Goal: Transaction & Acquisition: Register for event/course

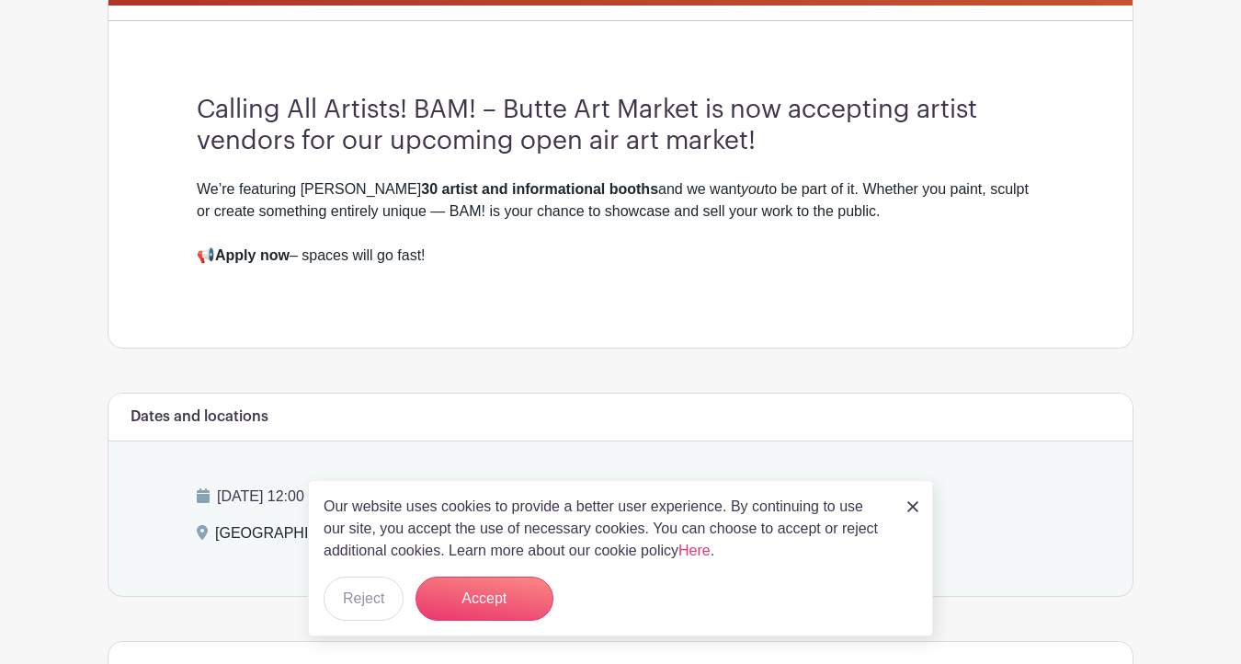
scroll to position [495, 0]
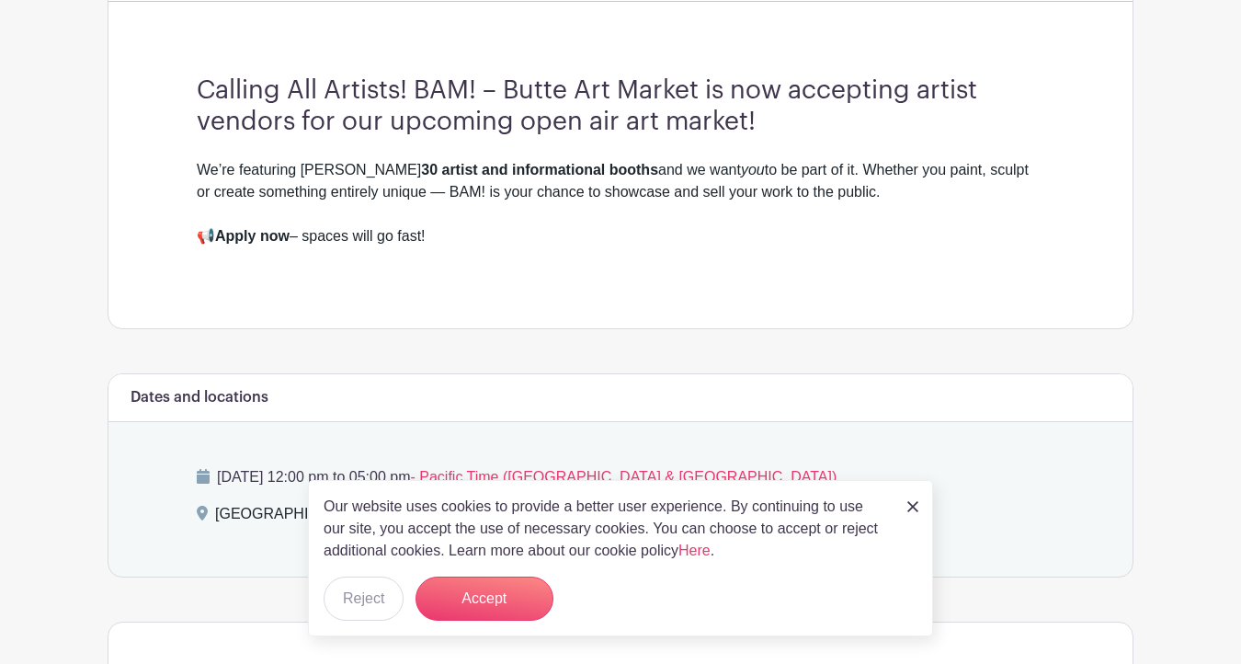
click at [909, 495] on link at bounding box center [913, 506] width 11 height 22
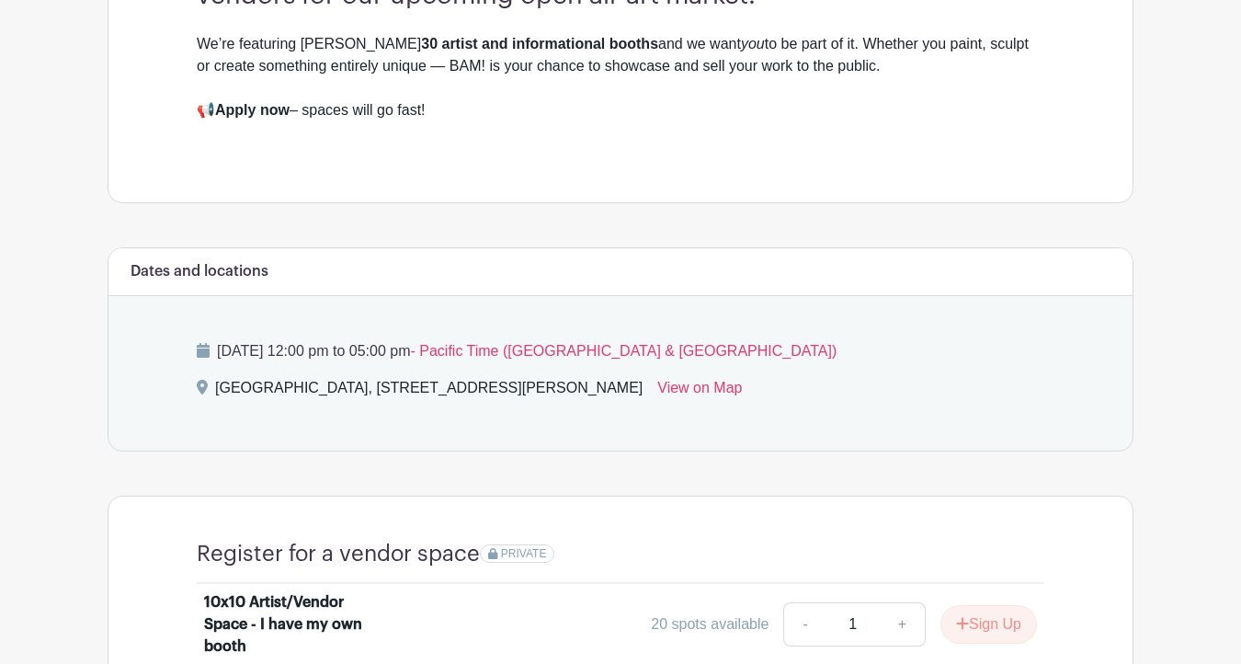
scroll to position [648, 0]
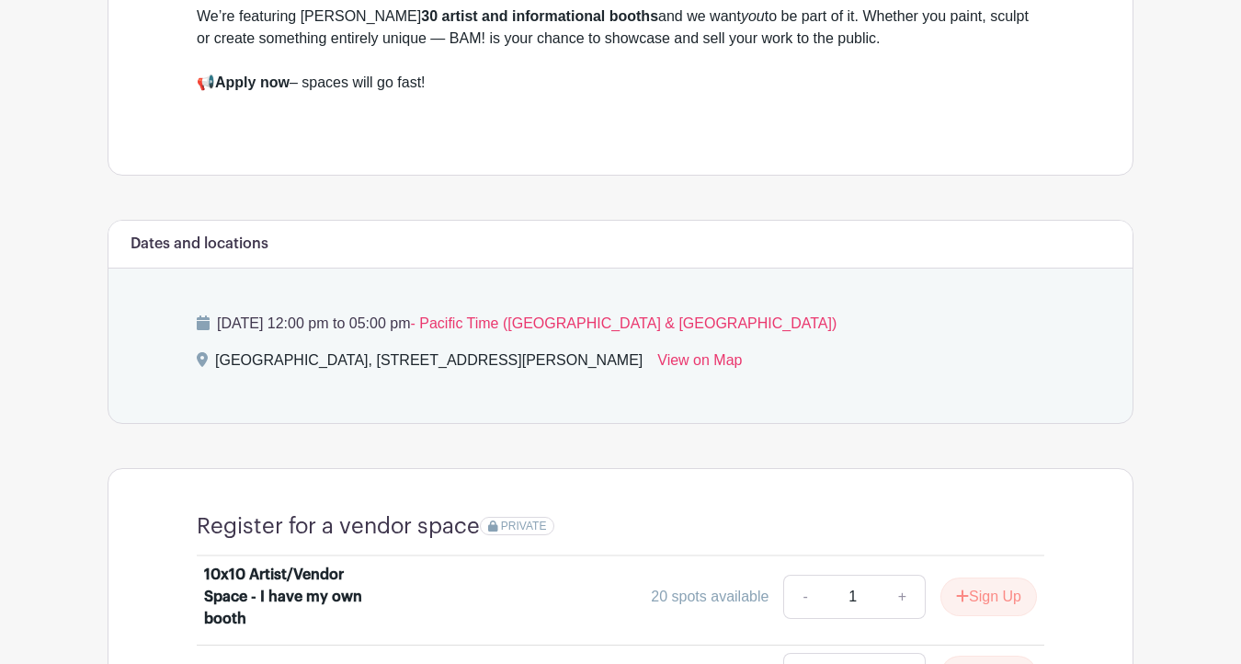
click at [283, 90] on strong "Apply now" at bounding box center [252, 82] width 74 height 16
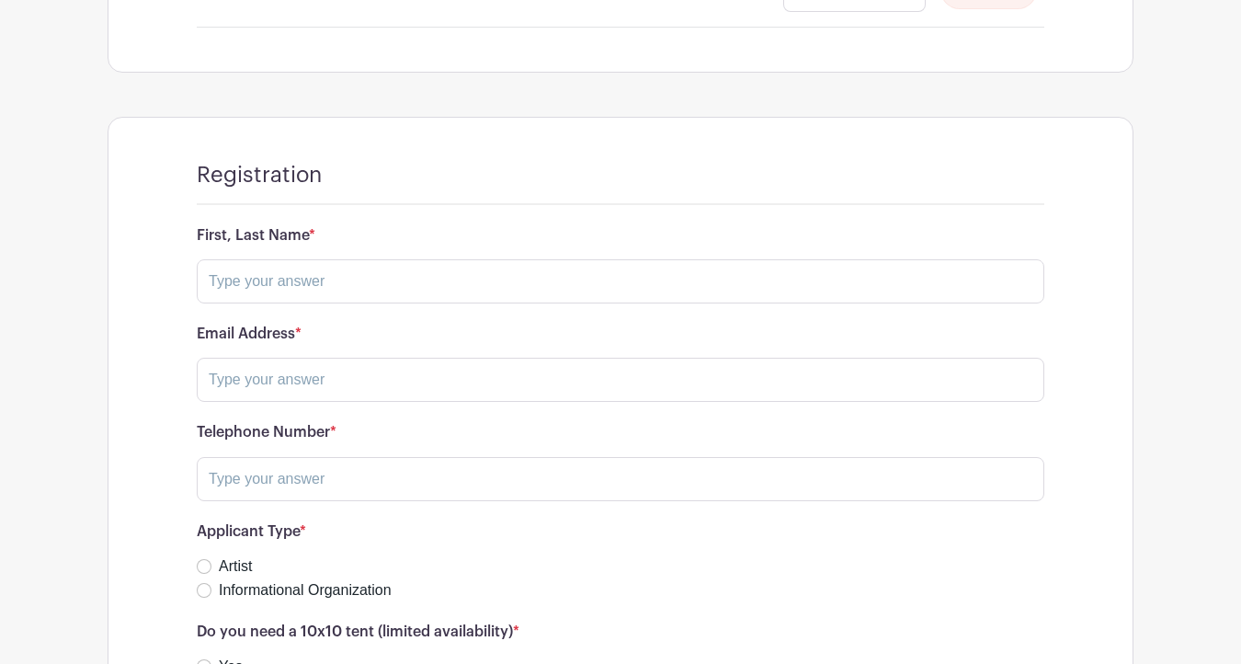
scroll to position [1334, 0]
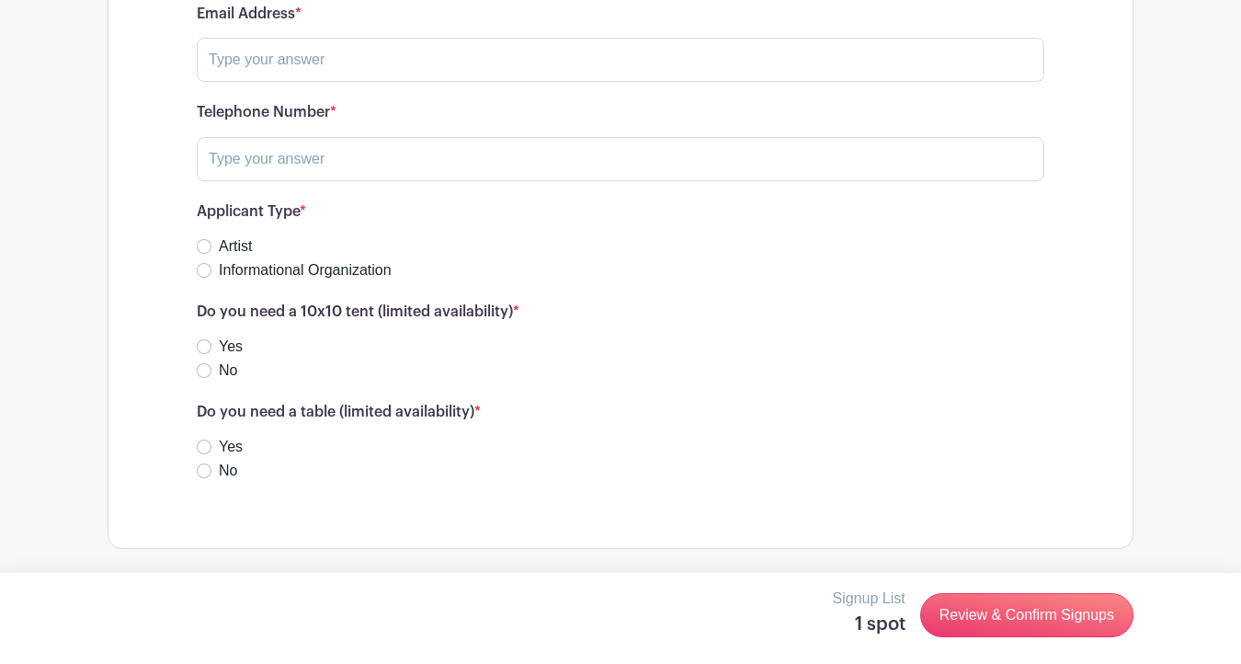
scroll to position [1802, 0]
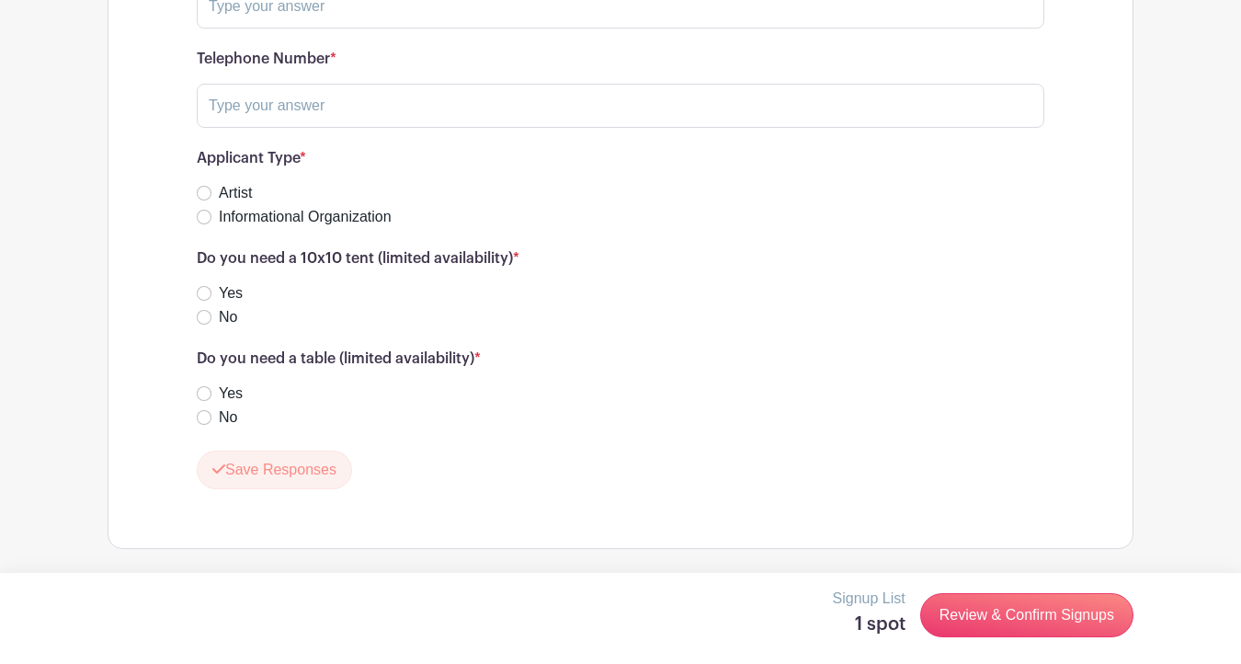
type input "[PERSON_NAME]"
click at [406, 29] on input "text" at bounding box center [621, 6] width 848 height 44
type input "anitacolor74@gmail.com"
click at [345, 128] on input "text" at bounding box center [621, 106] width 848 height 44
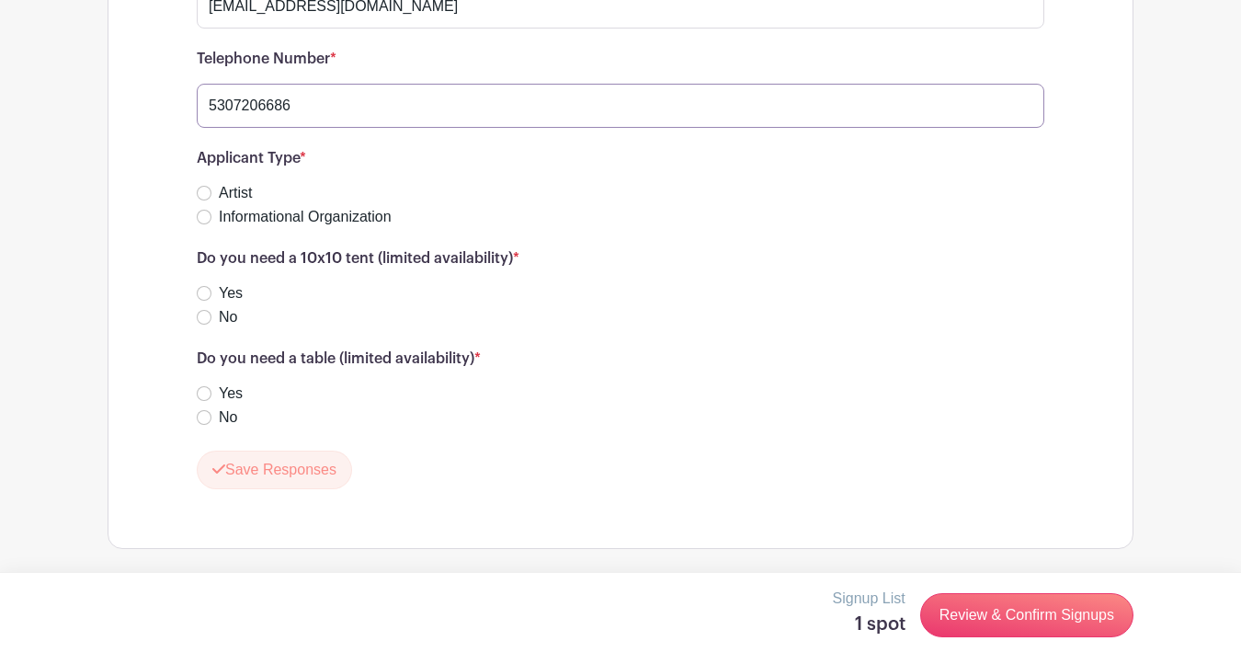
type input "5307206686"
click at [211, 200] on input "Artist" at bounding box center [204, 193] width 15 height 15
radio input "true"
click at [211, 325] on input "No" at bounding box center [204, 317] width 15 height 15
radio input "true"
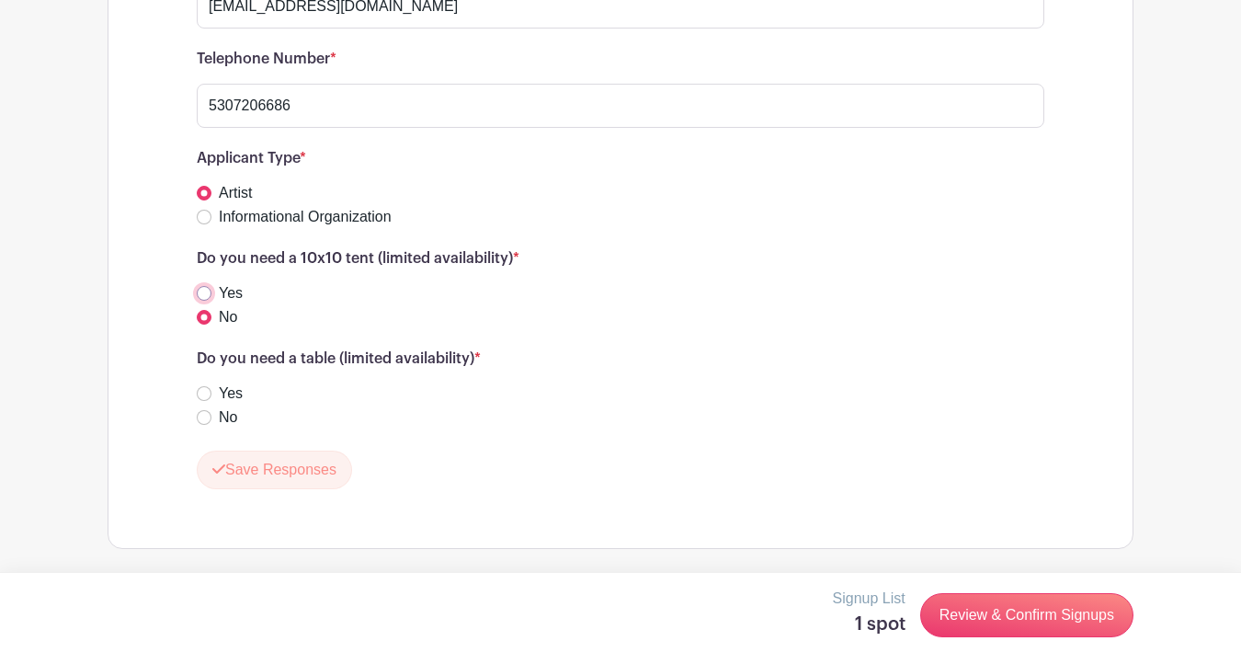
click at [211, 301] on input "Yes" at bounding box center [204, 293] width 15 height 15
radio input "true"
click at [211, 425] on input "No" at bounding box center [204, 417] width 15 height 15
radio input "true"
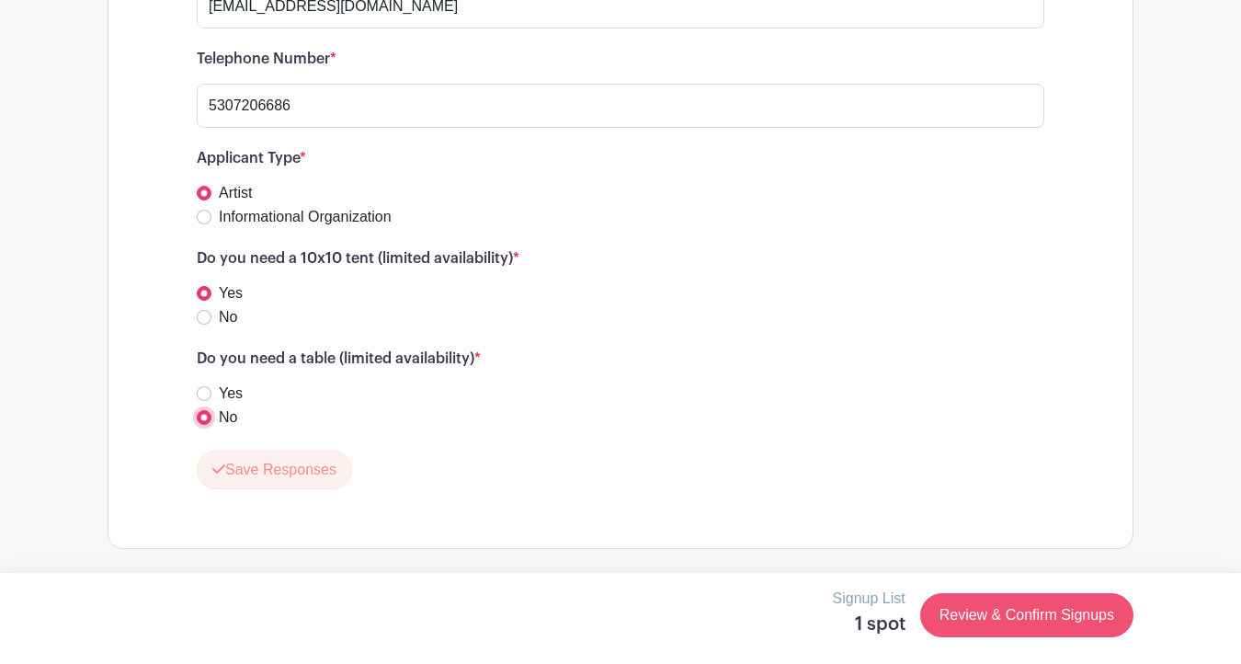
click at [982, 628] on link "Review & Confirm Signups" at bounding box center [1026, 615] width 213 height 44
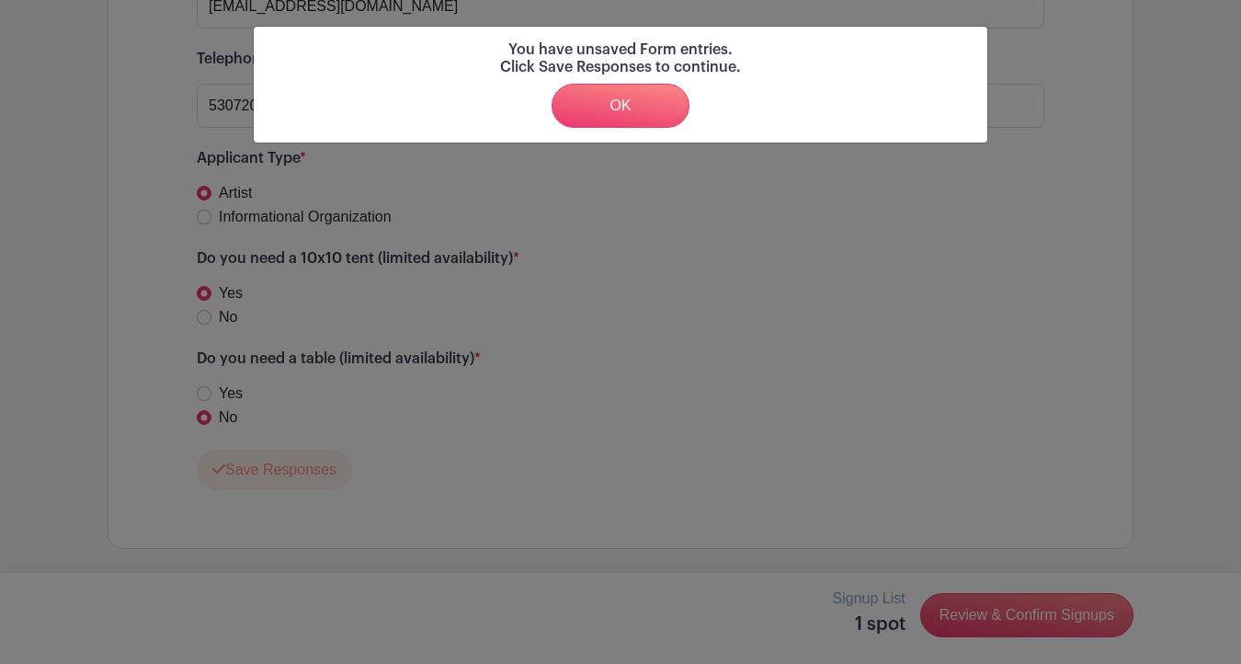
click at [695, 337] on div "You have unsaved Form entries. Click Save Responses to continue. OK" at bounding box center [620, 332] width 1241 height 664
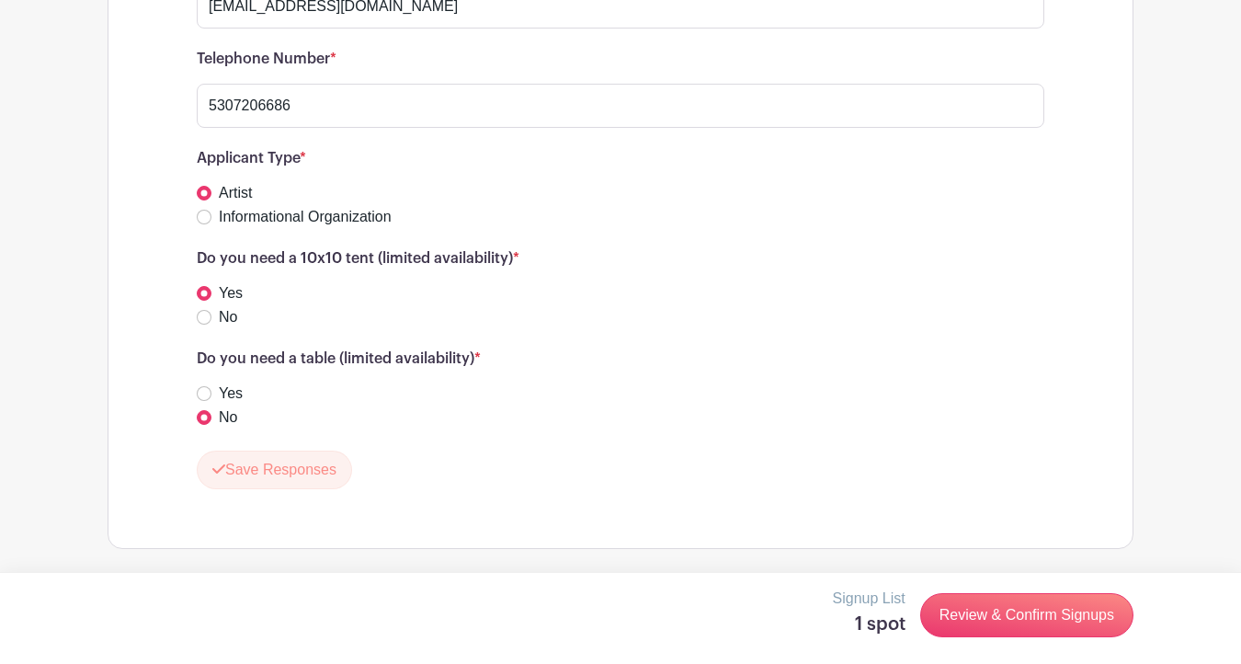
scroll to position [2237, 0]
click at [337, 489] on button "Save Responses" at bounding box center [274, 470] width 155 height 39
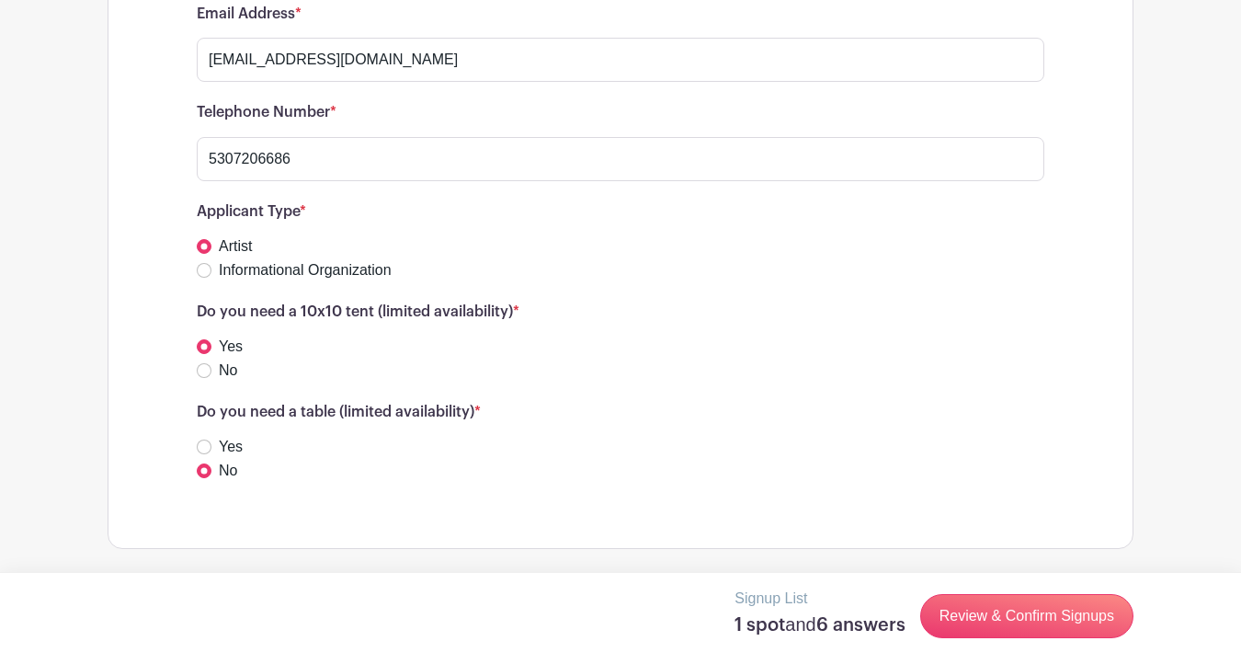
scroll to position [2254, 0]
click at [979, 627] on link "Review & Confirm Signups" at bounding box center [1026, 616] width 213 height 44
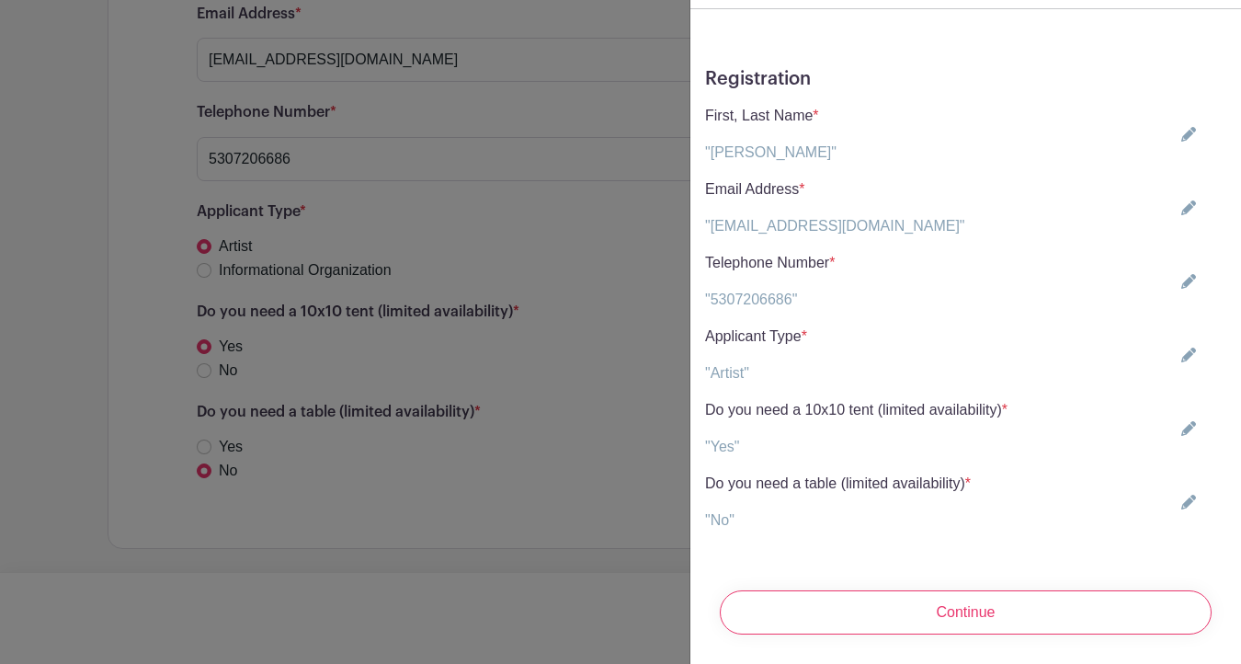
scroll to position [590, 0]
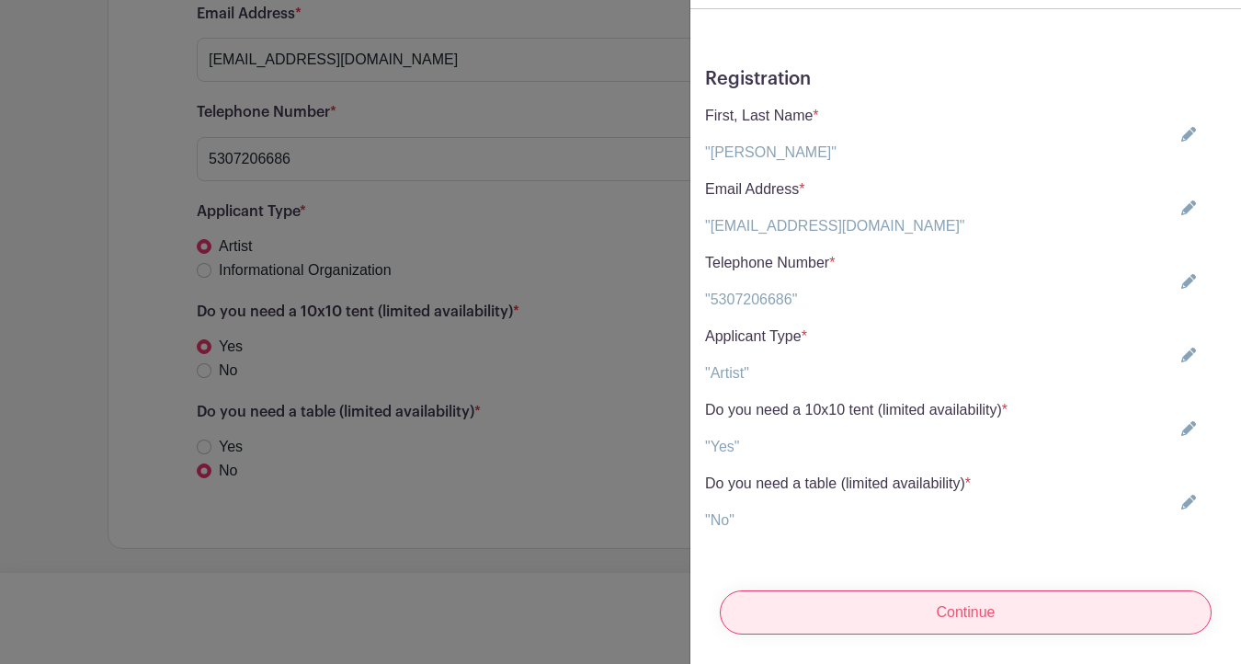
click at [953, 599] on input "Continue" at bounding box center [966, 612] width 492 height 44
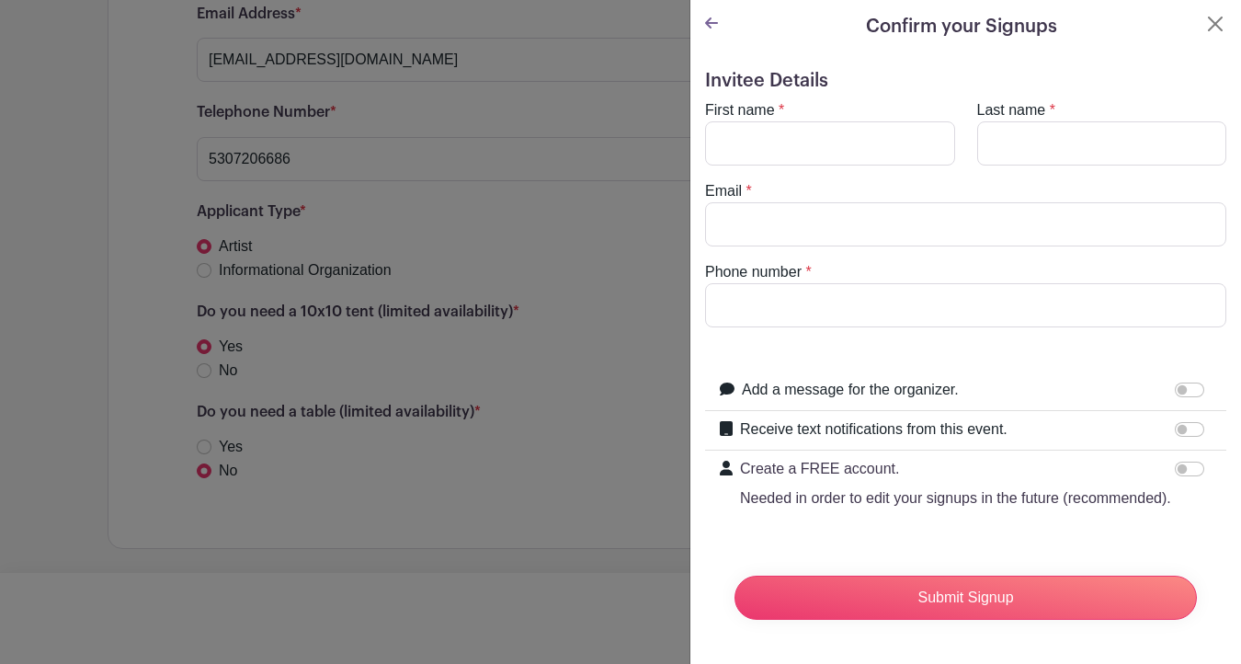
scroll to position [0, 0]
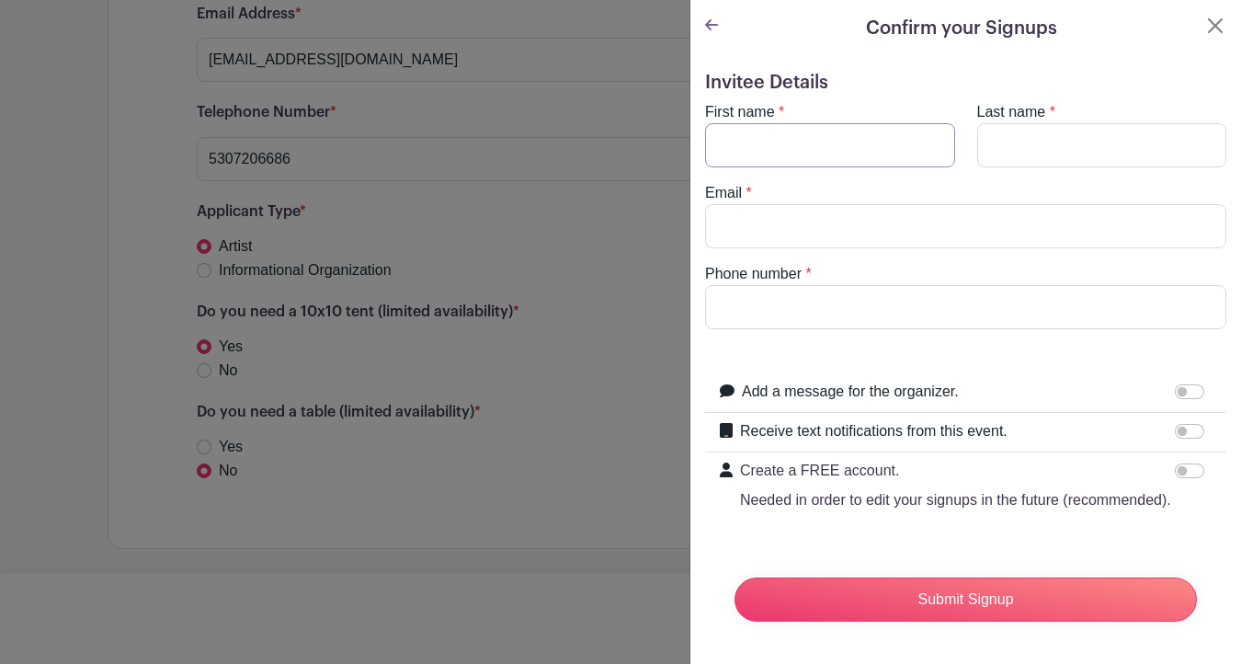
click at [789, 167] on input "First name" at bounding box center [830, 145] width 250 height 44
type input "Ana"
type input "Bonnin"
type input "anitacolor74@gmail.com"
type input "5307206686"
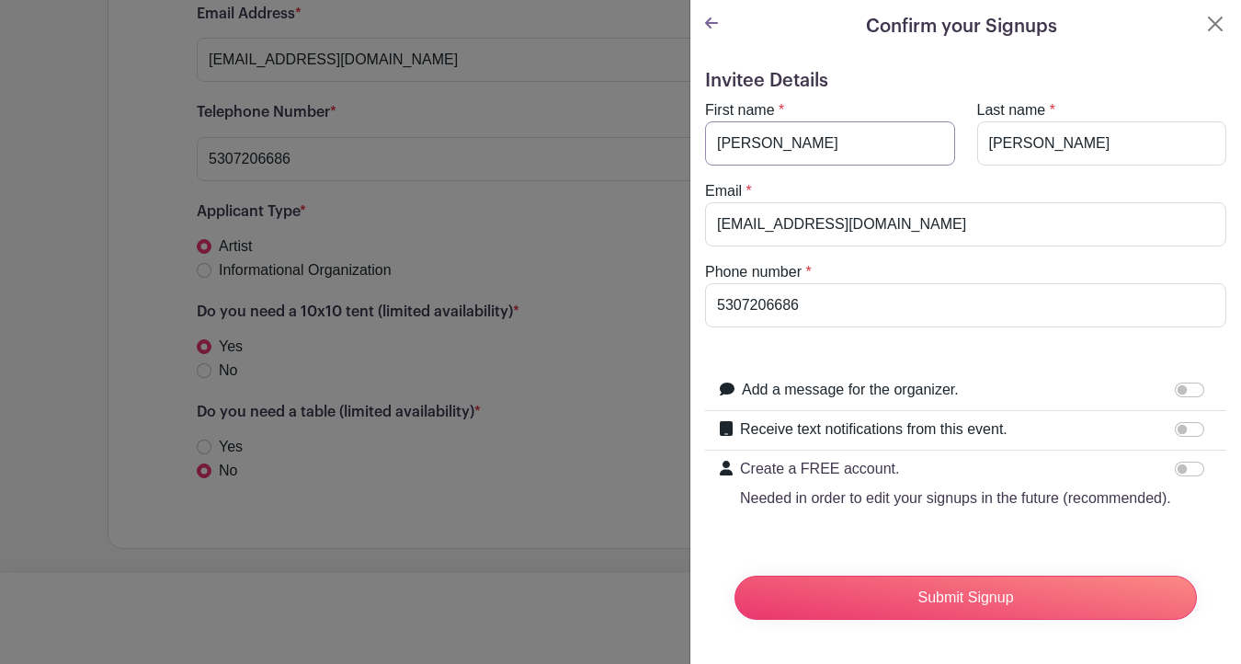
scroll to position [173, 0]
click at [1175, 422] on input "Receive text notifications from this event." at bounding box center [1189, 429] width 29 height 15
checkbox input "true"
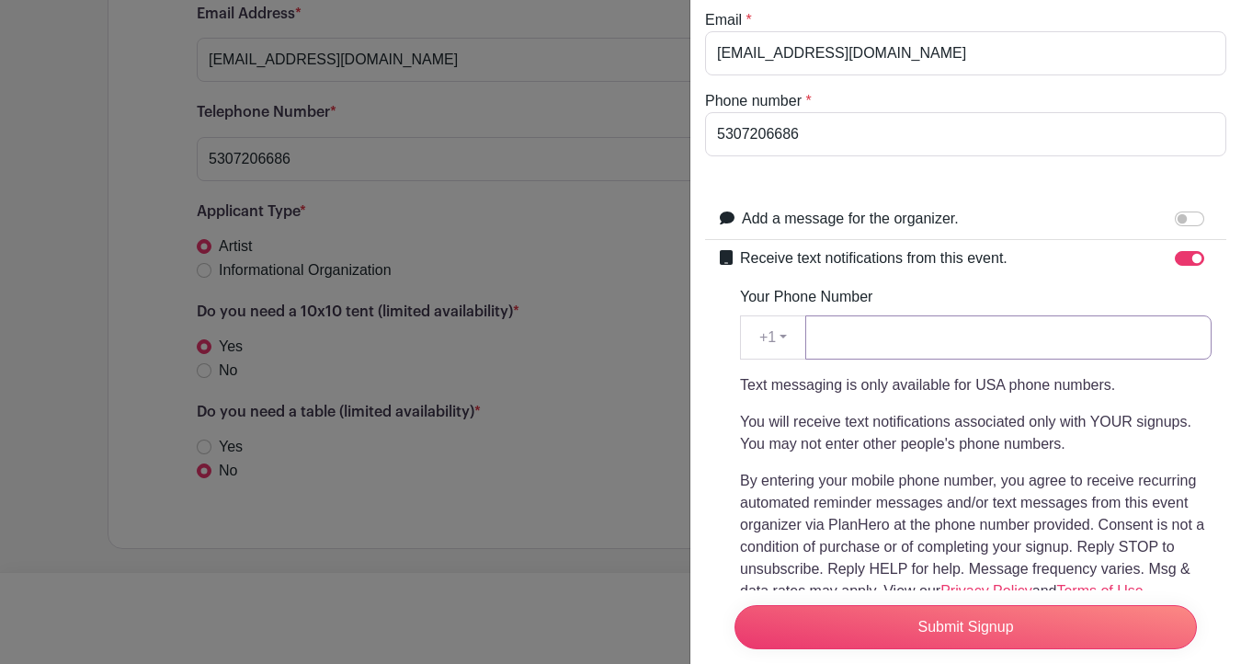
click at [900, 360] on input "Your Phone Number" at bounding box center [1009, 337] width 406 height 44
type input "5307206686"
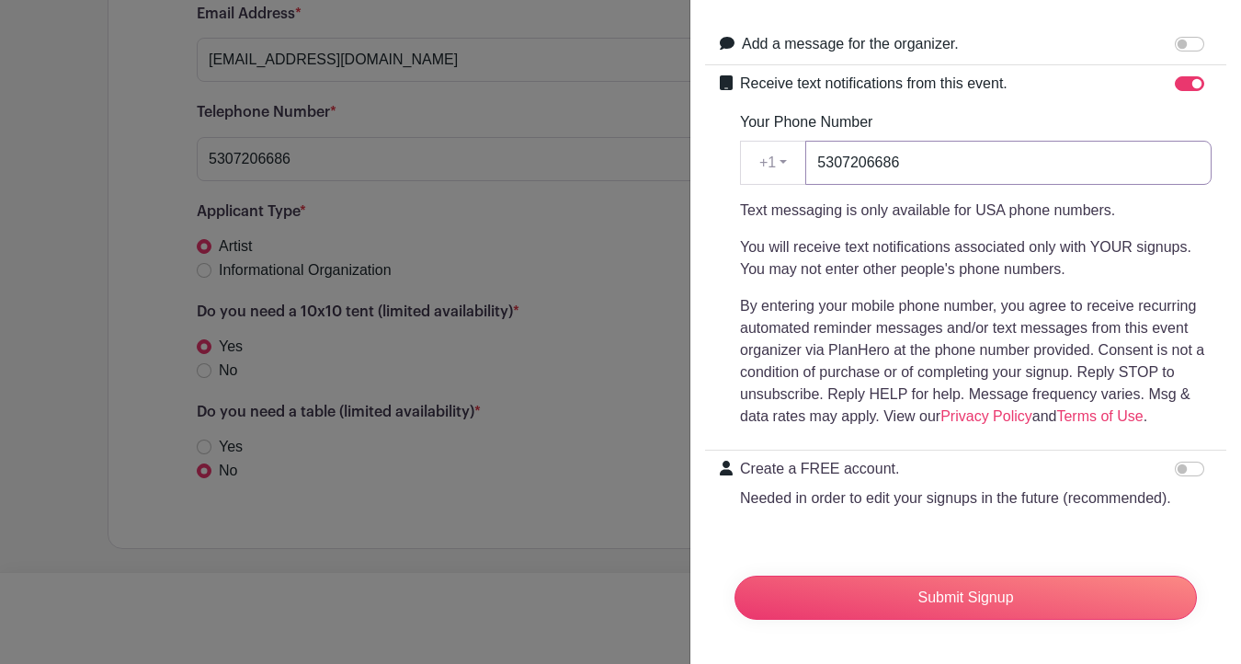
scroll to position [710, 0]
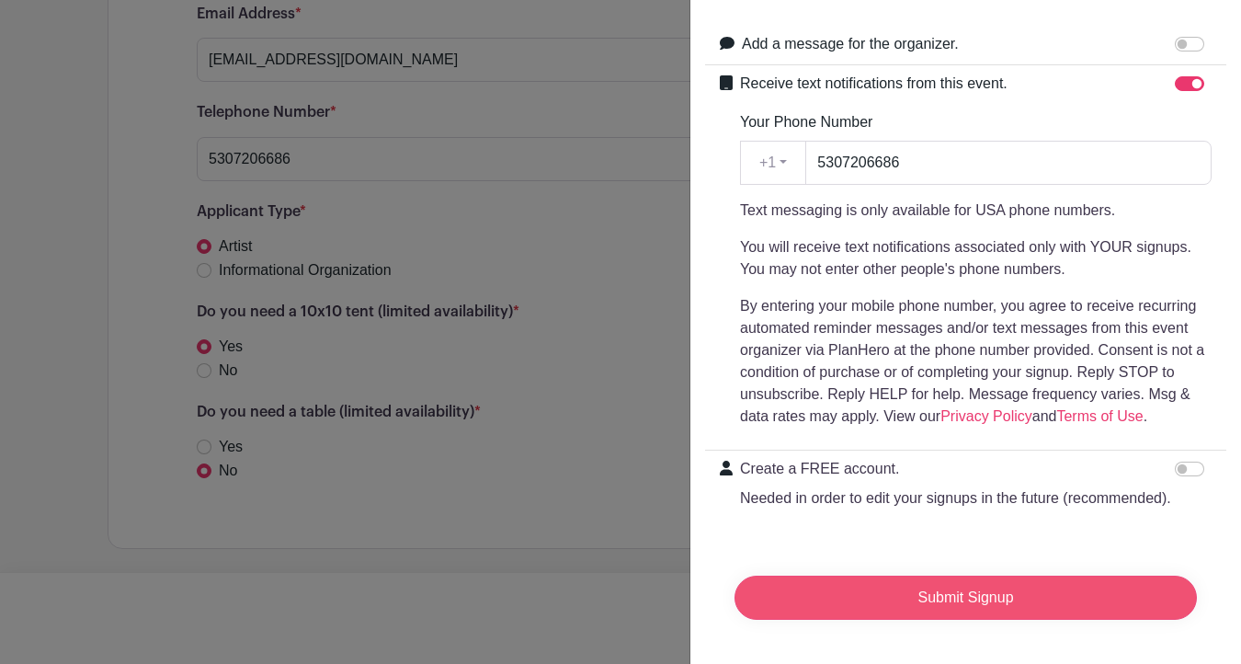
click at [969, 589] on input "Submit Signup" at bounding box center [966, 598] width 463 height 44
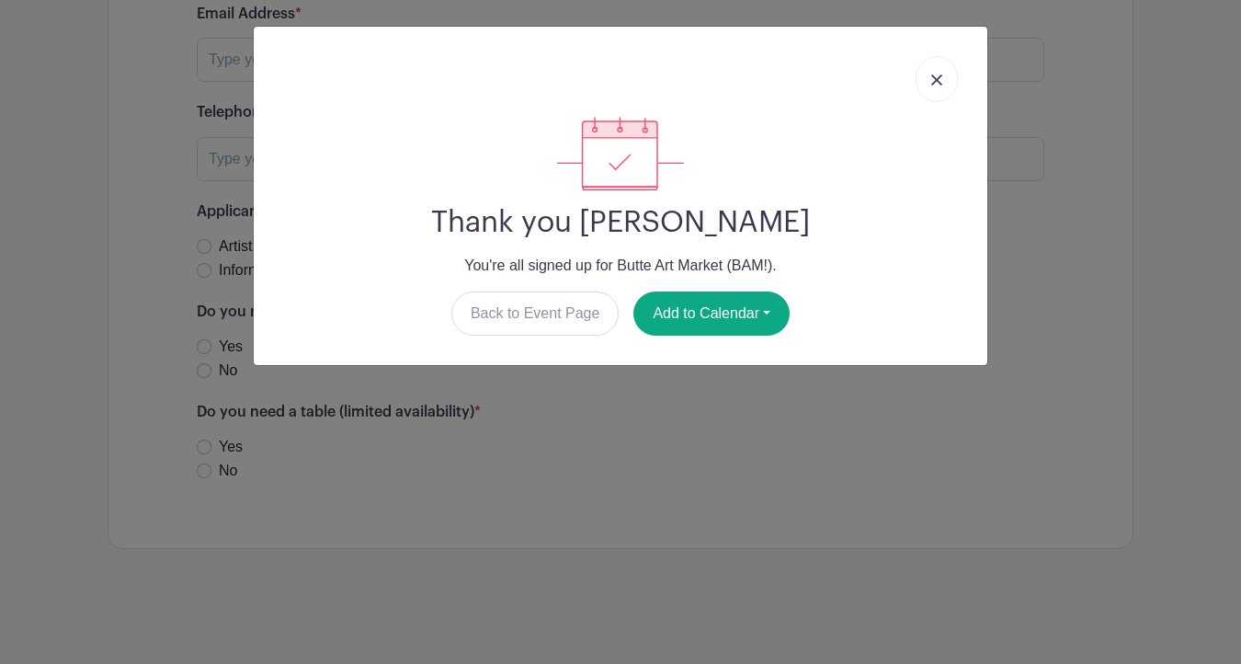
scroll to position [2302, 0]
click at [706, 336] on button "Add to Calendar" at bounding box center [712, 313] width 156 height 44
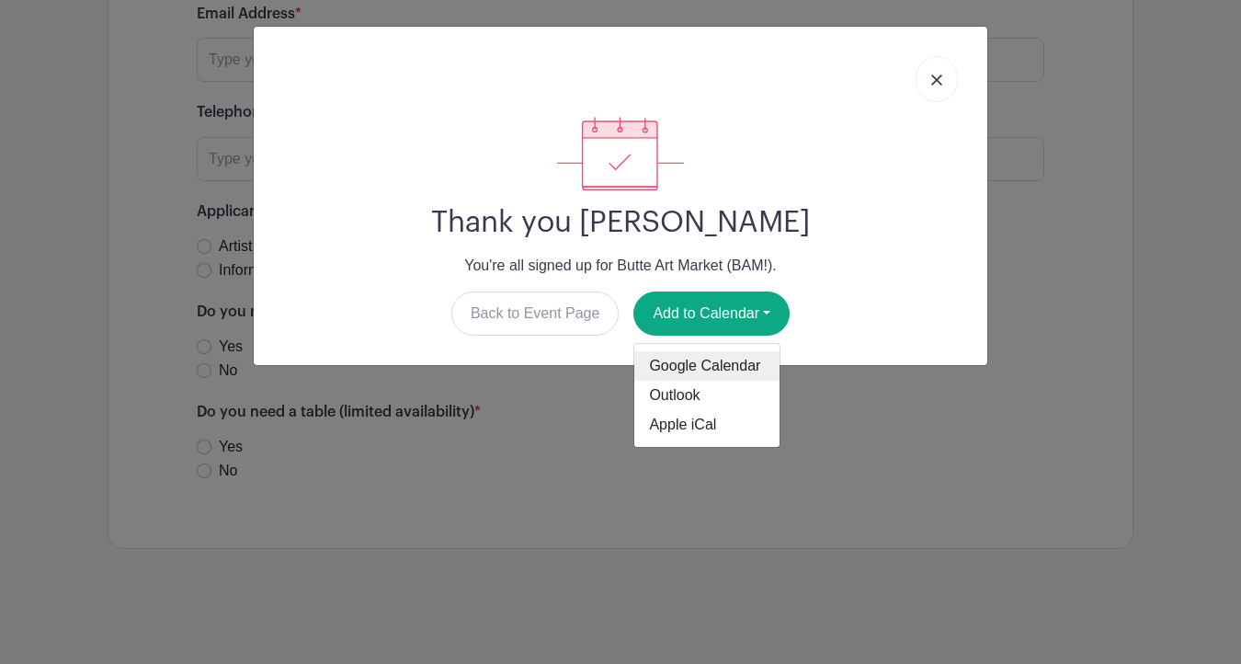
click at [737, 381] on link "Google Calendar" at bounding box center [706, 365] width 145 height 29
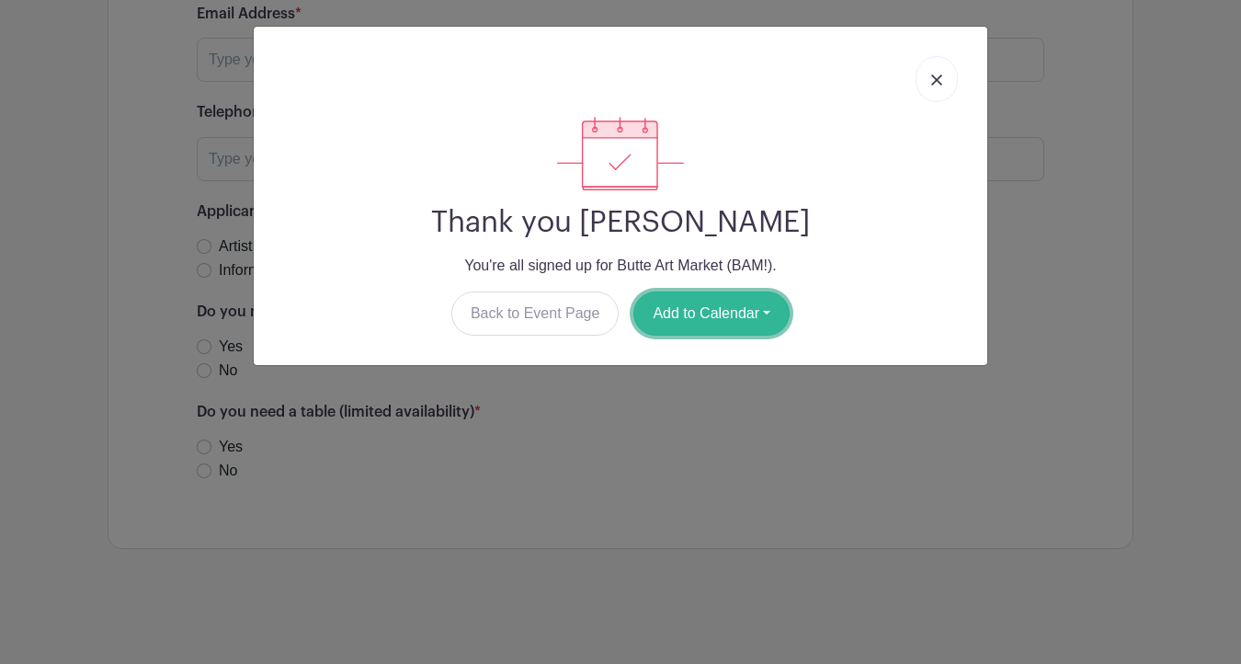
click at [751, 336] on button "Add to Calendar" at bounding box center [712, 313] width 156 height 44
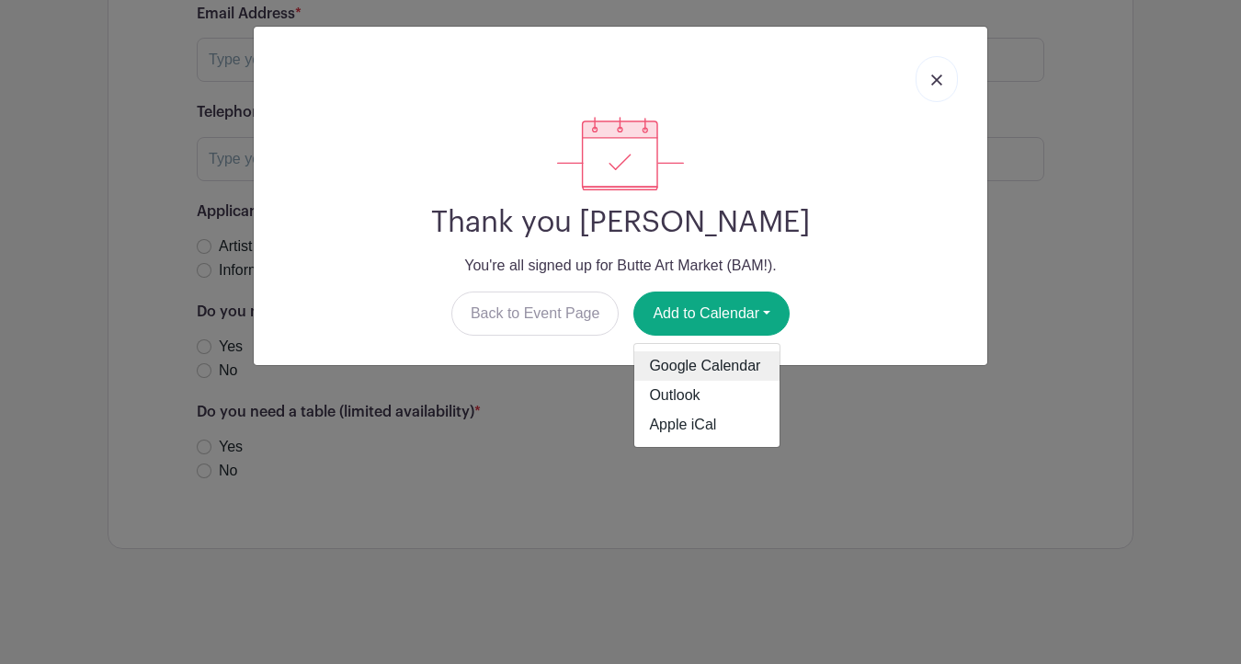
click at [708, 381] on link "Google Calendar" at bounding box center [706, 365] width 145 height 29
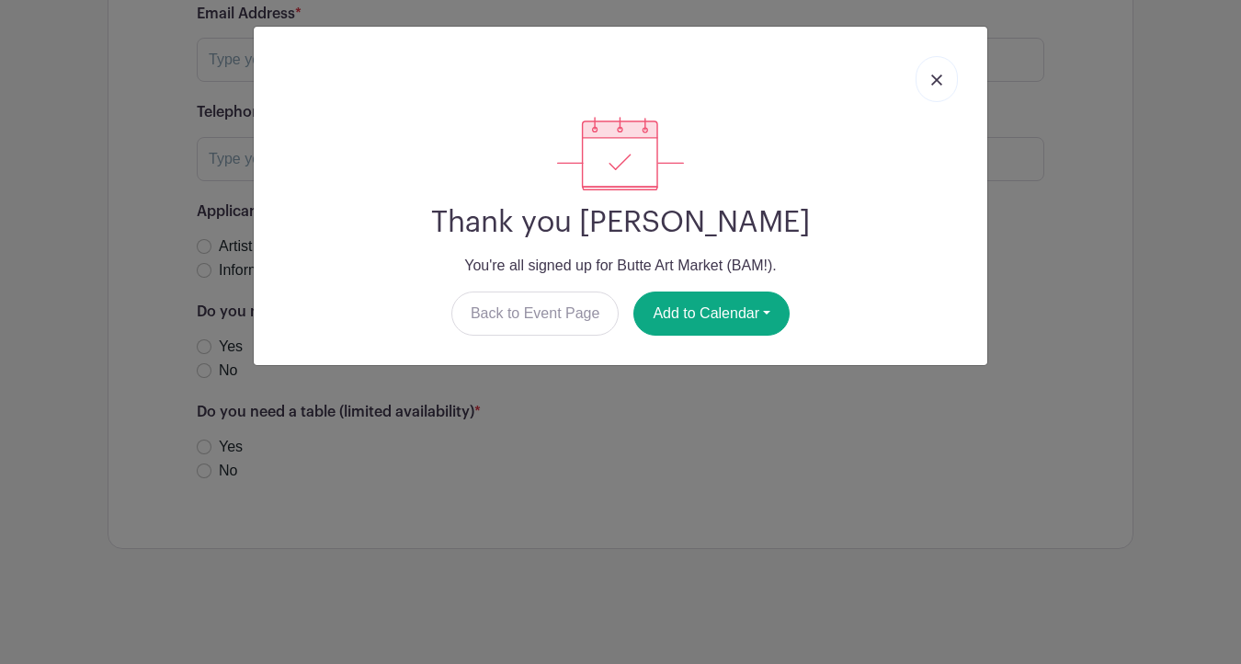
click at [931, 86] on img at bounding box center [936, 79] width 11 height 11
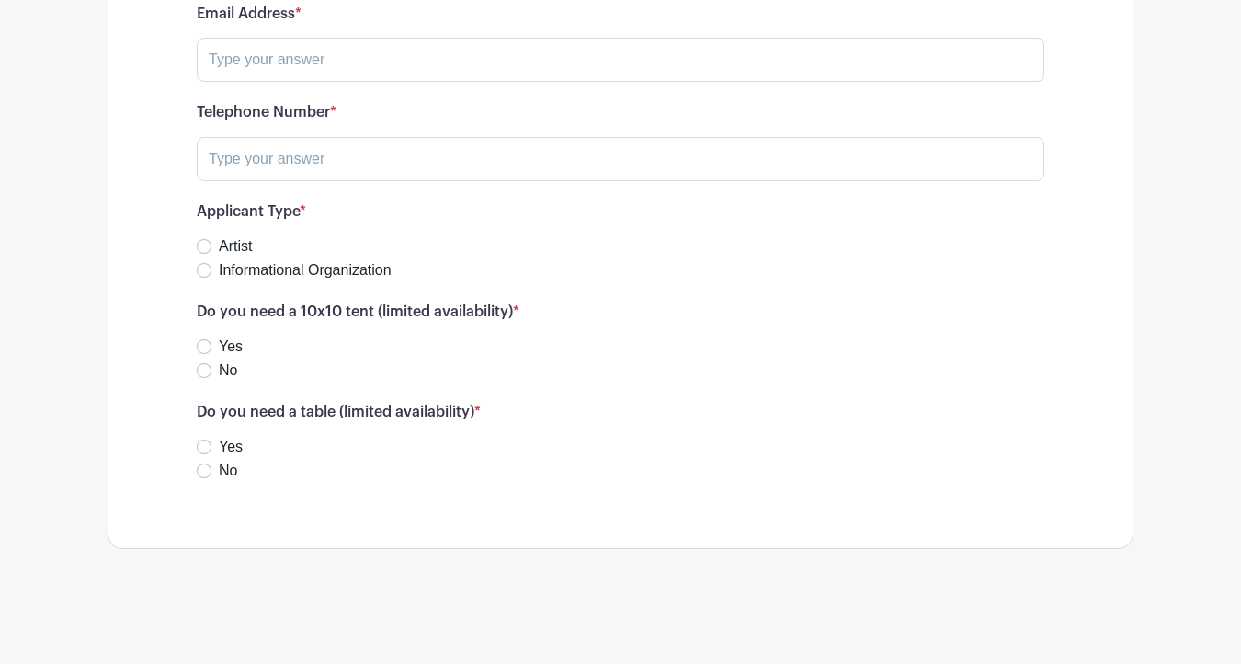
scroll to position [2166, 0]
